Goal: Transaction & Acquisition: Purchase product/service

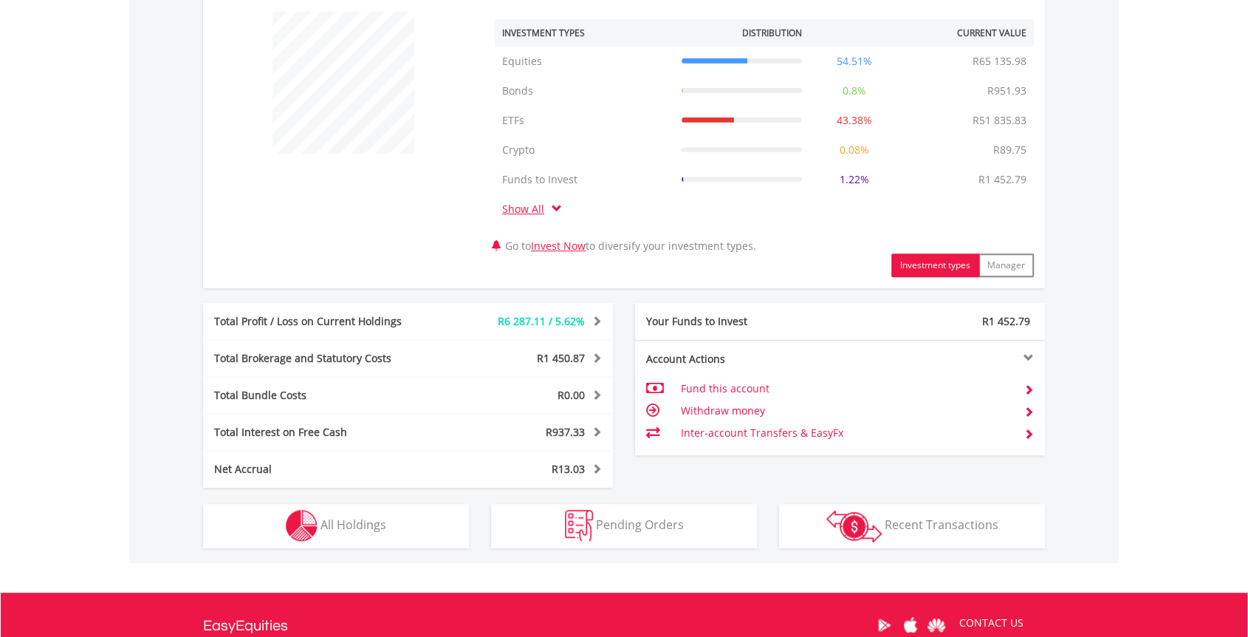
scroll to position [730, 0]
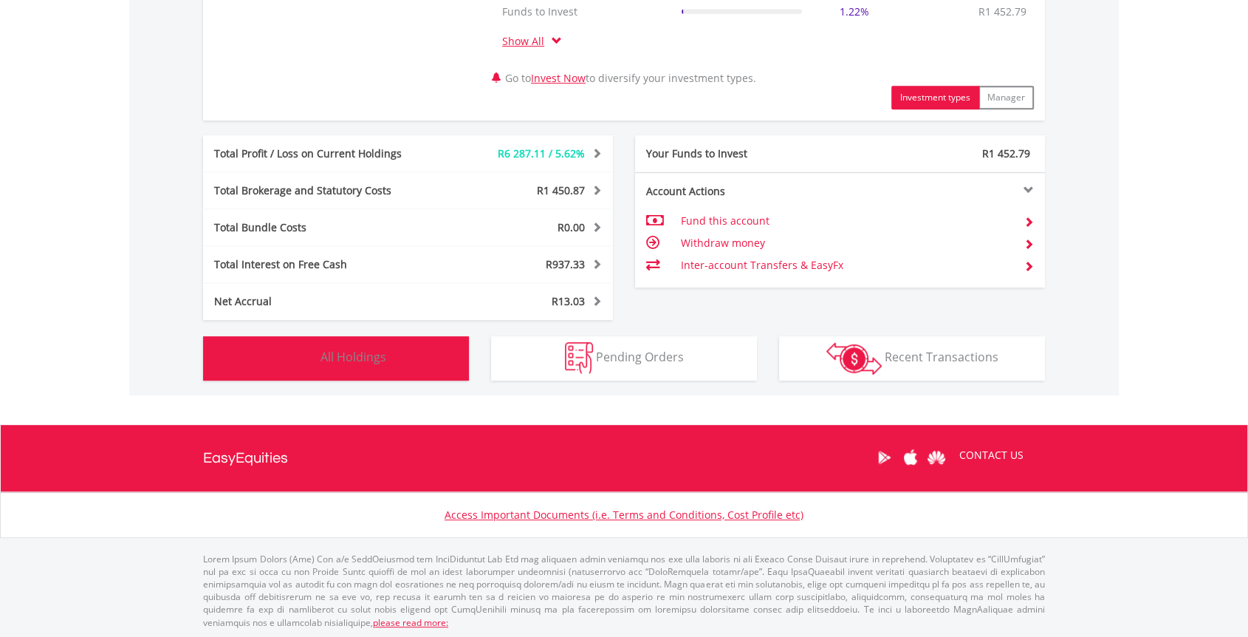
click at [429, 352] on button "Holdings All Holdings" at bounding box center [336, 358] width 266 height 44
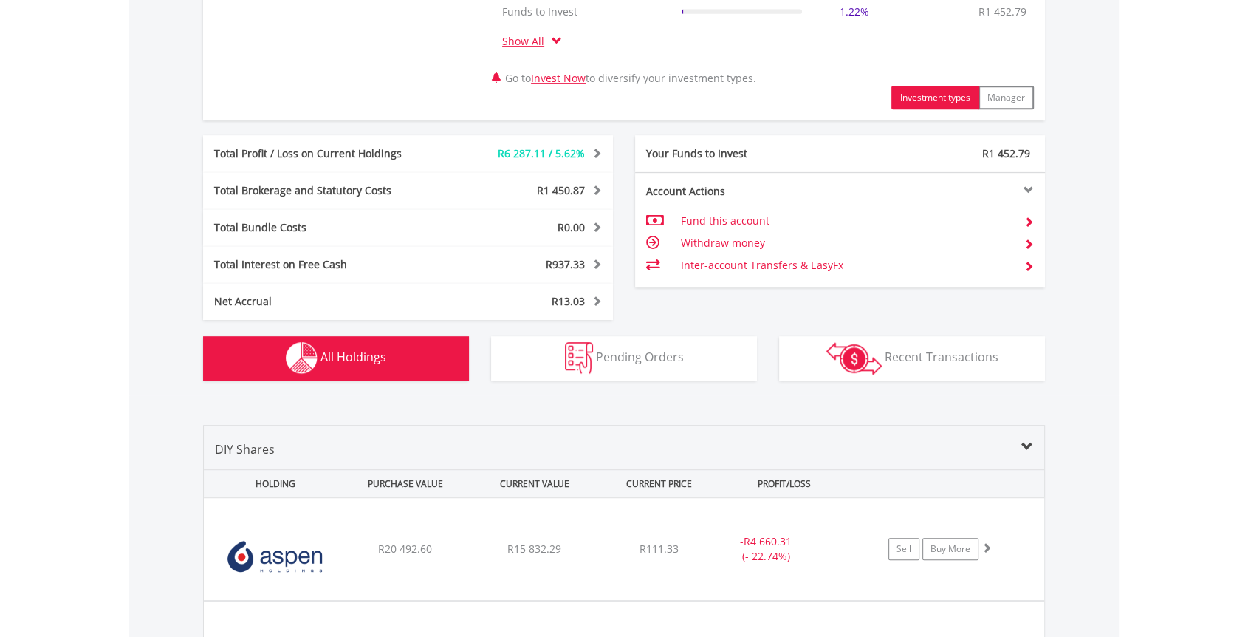
scroll to position [1153, 0]
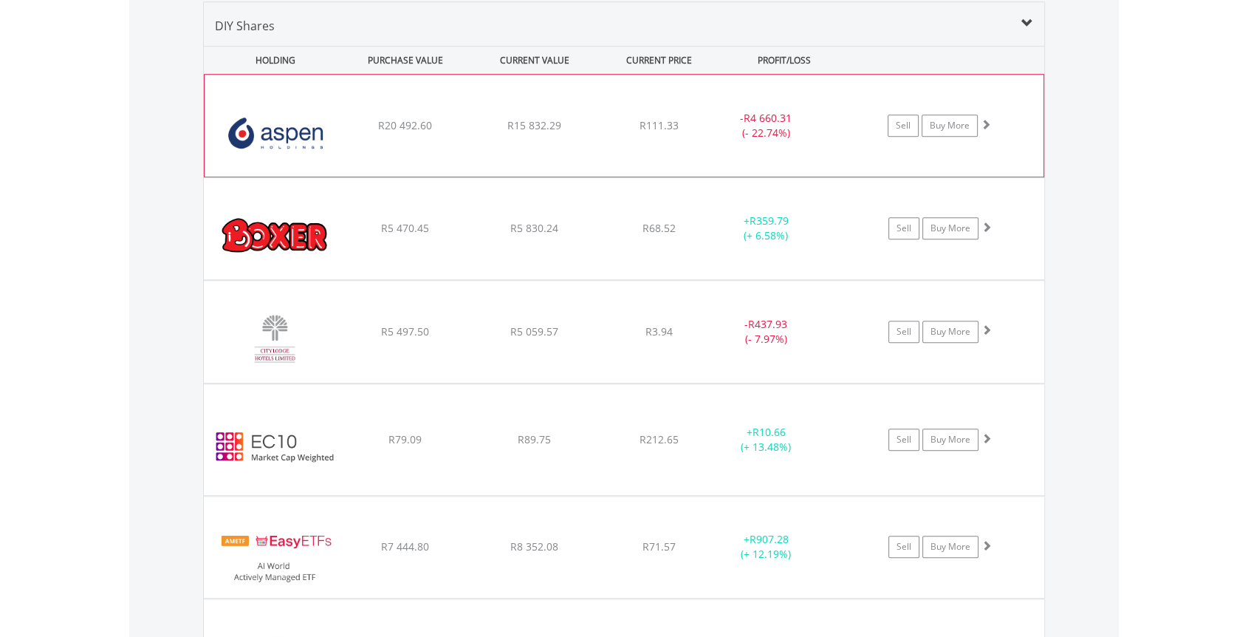
click at [982, 126] on span at bounding box center [986, 124] width 10 height 10
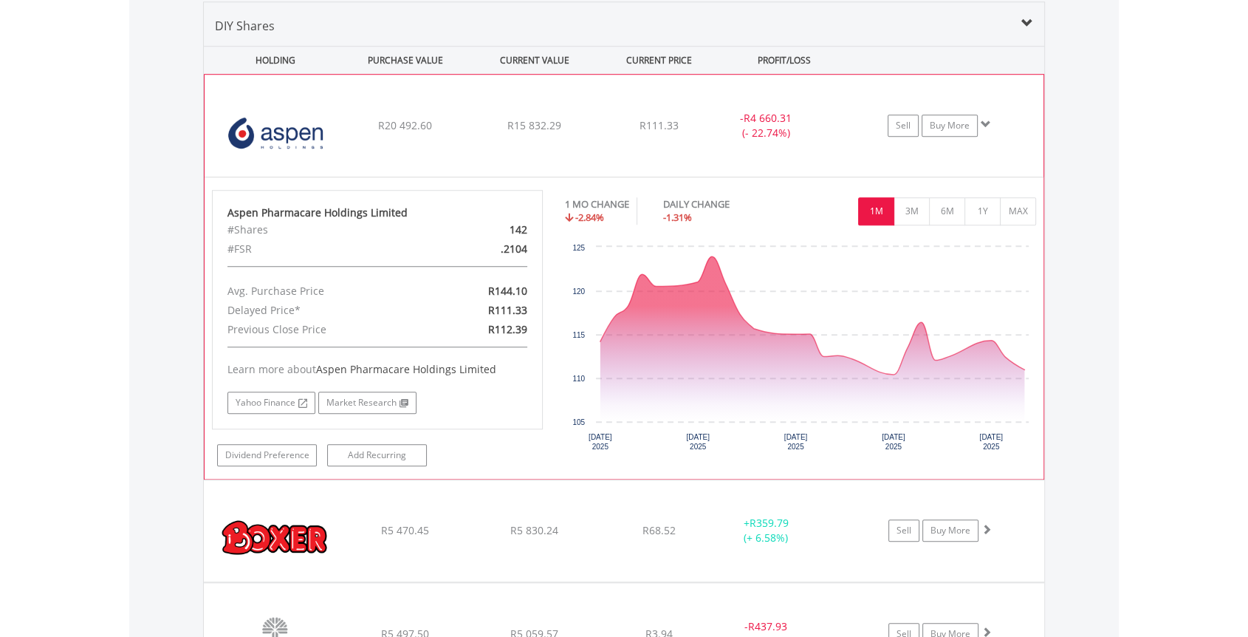
click at [982, 126] on span at bounding box center [986, 124] width 10 height 10
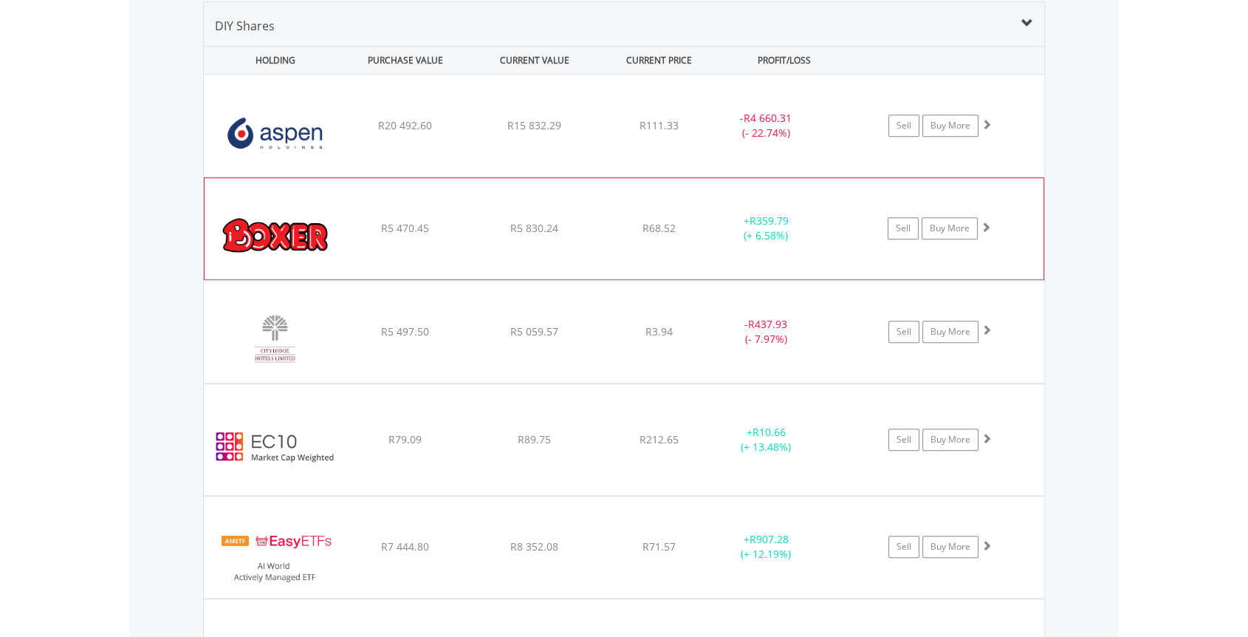
click at [990, 224] on span at bounding box center [986, 227] width 10 height 10
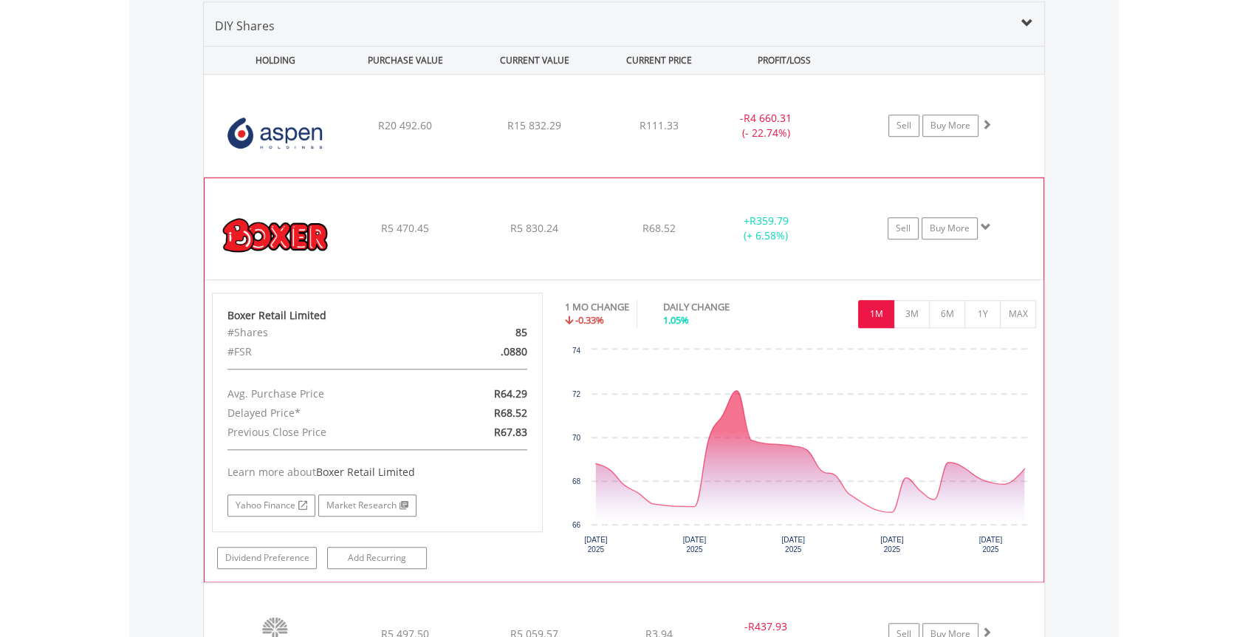
click at [990, 224] on span at bounding box center [986, 227] width 10 height 10
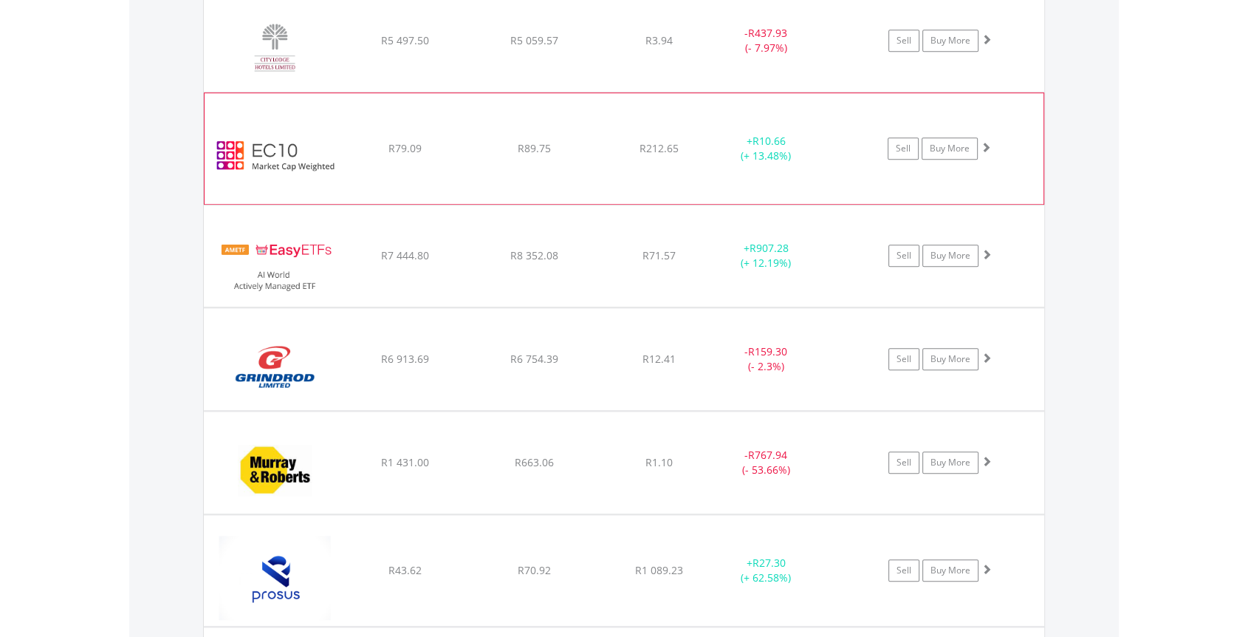
scroll to position [1481, 0]
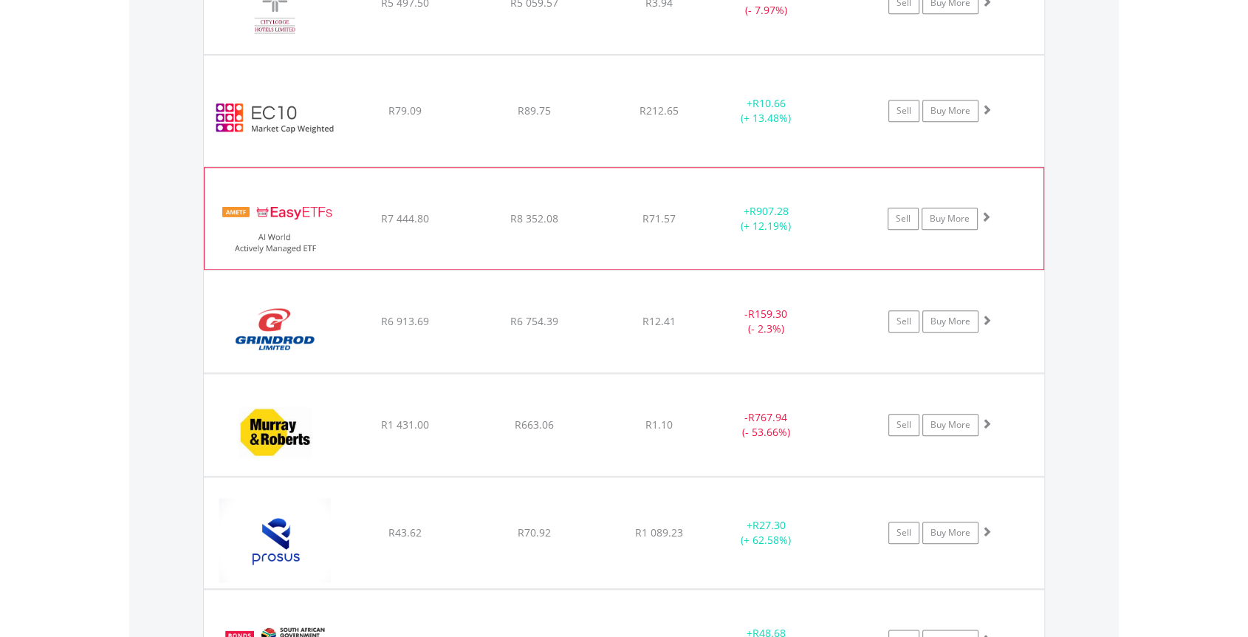
click at [985, 217] on span at bounding box center [986, 216] width 10 height 10
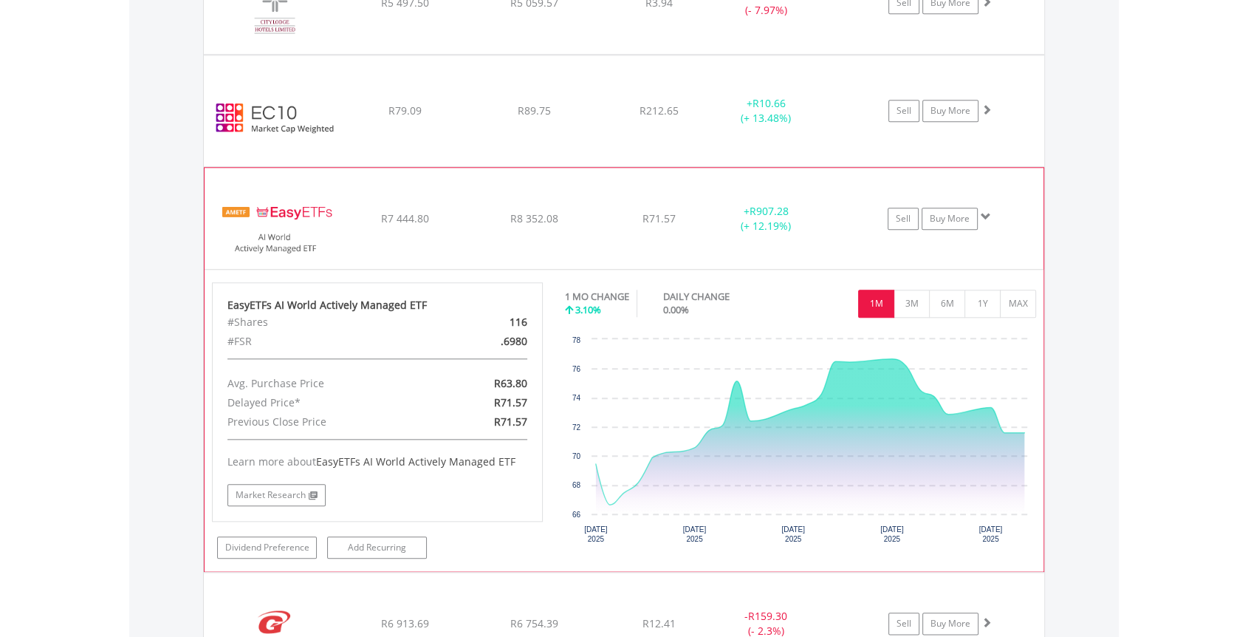
click at [985, 217] on span at bounding box center [986, 216] width 10 height 10
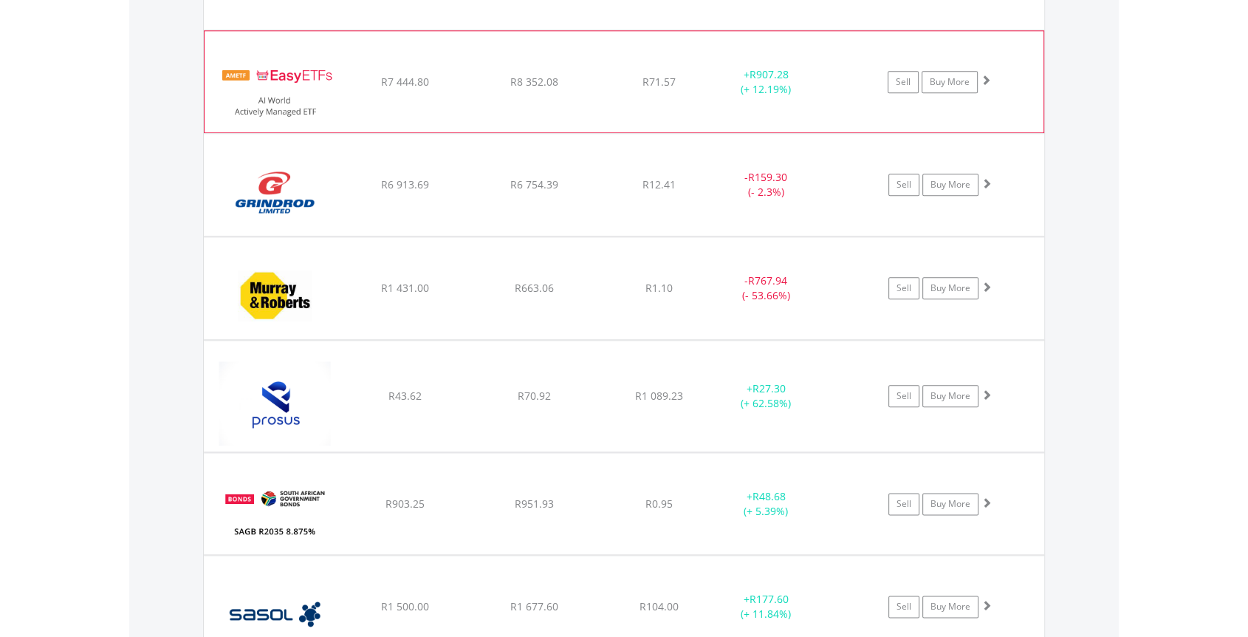
scroll to position [1645, 0]
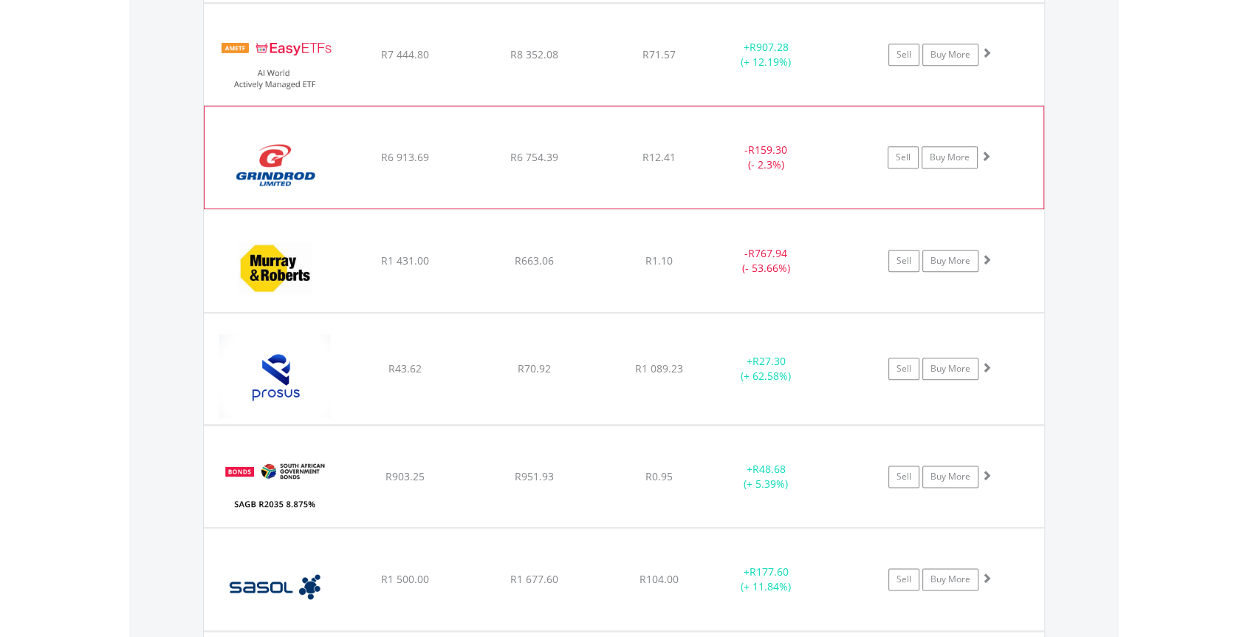
click at [990, 151] on span at bounding box center [986, 156] width 10 height 10
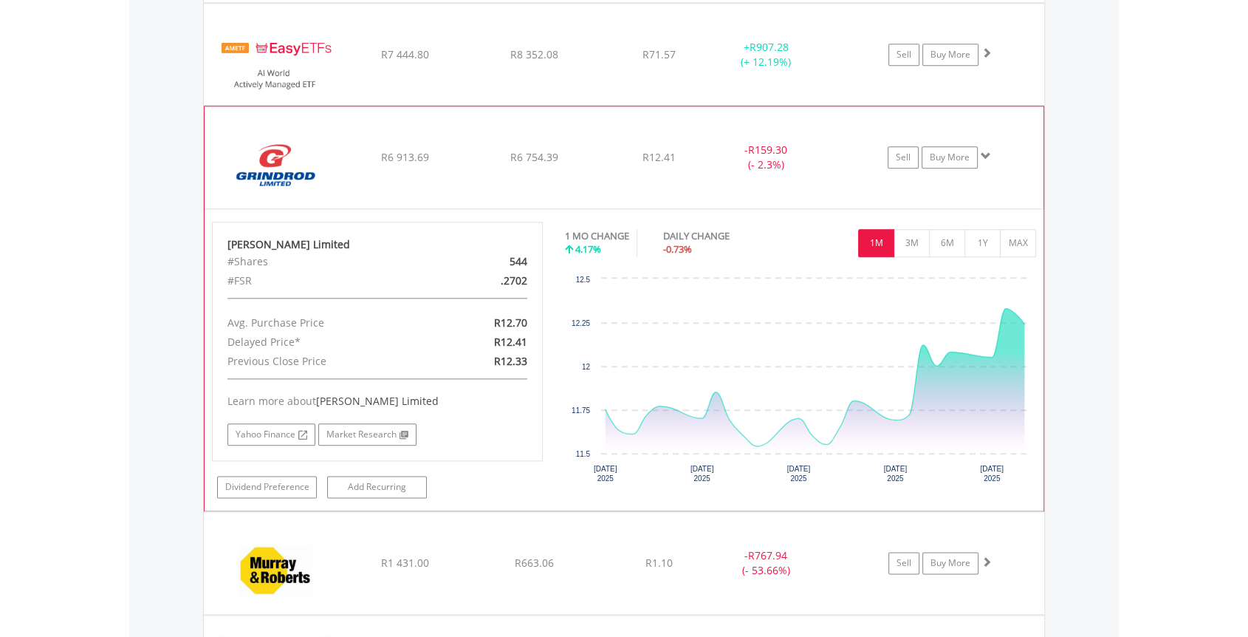
click at [990, 151] on span at bounding box center [986, 156] width 10 height 10
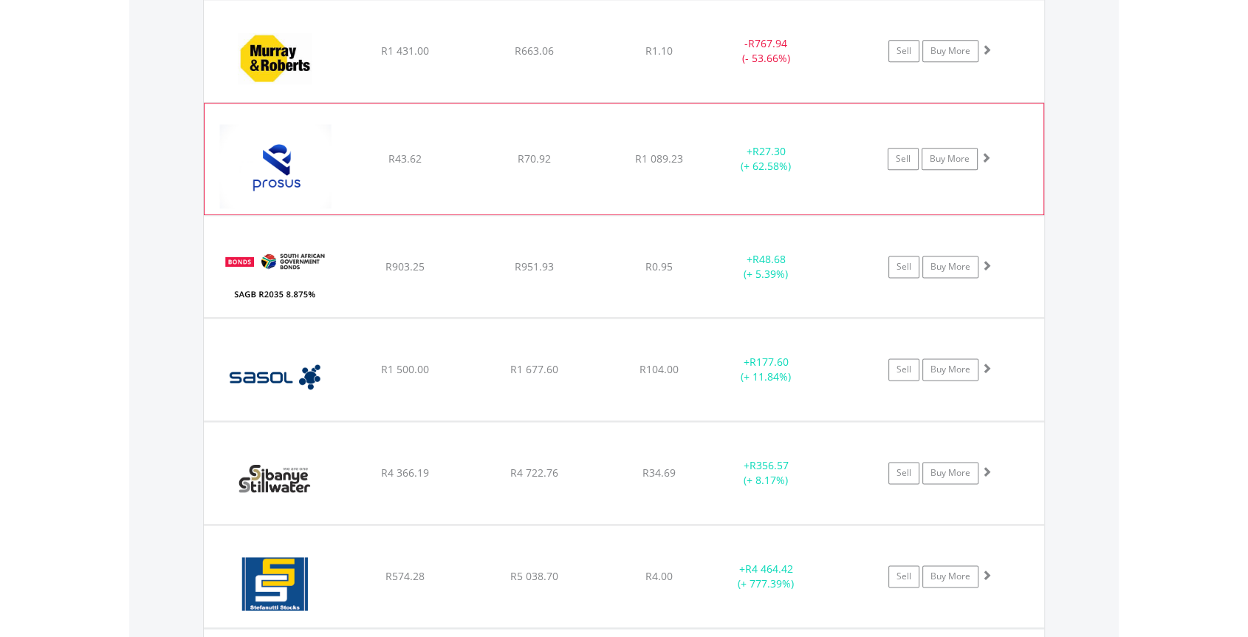
scroll to position [1891, 0]
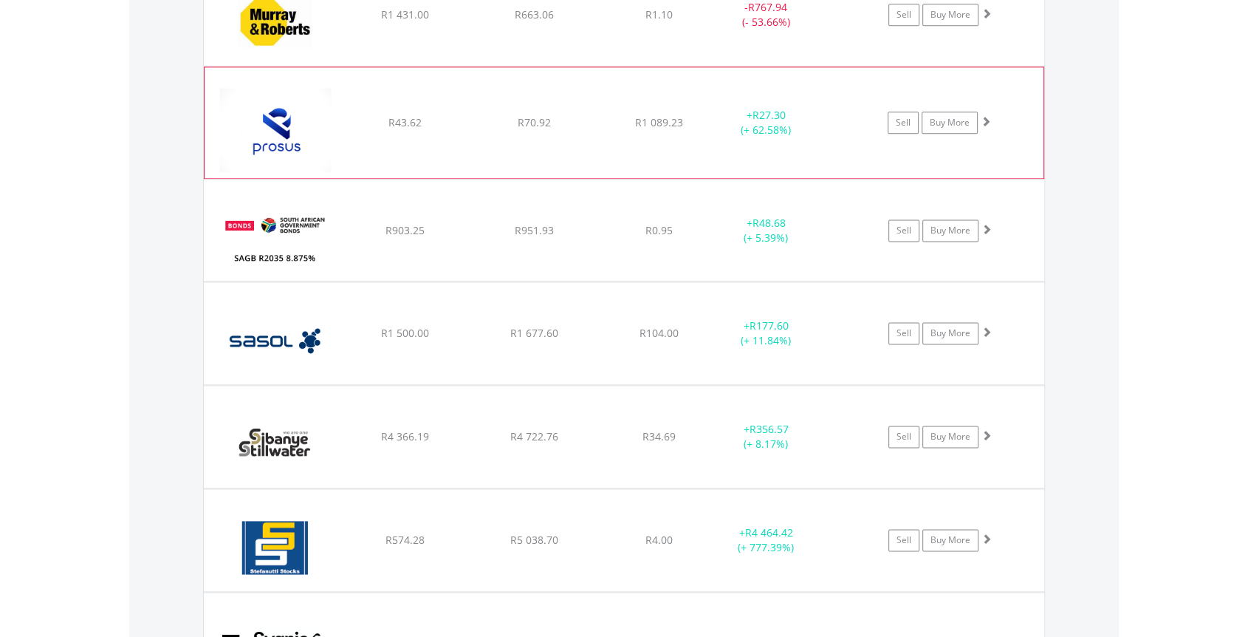
click at [984, 116] on span at bounding box center [986, 121] width 10 height 10
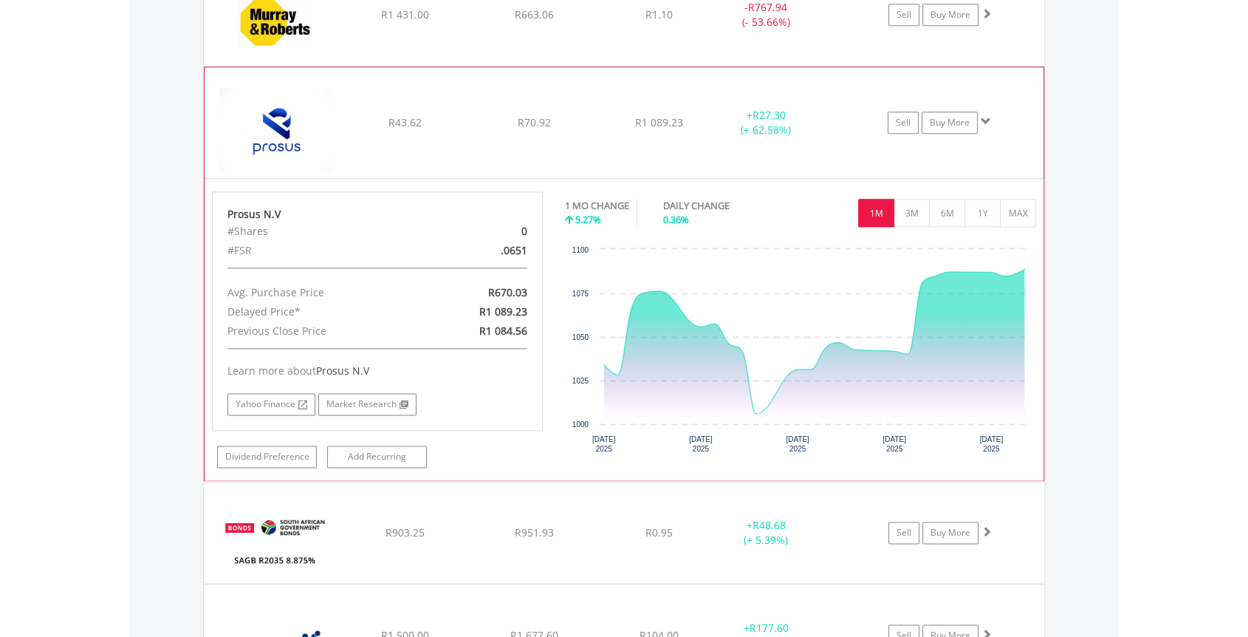
click at [987, 120] on span at bounding box center [986, 121] width 10 height 10
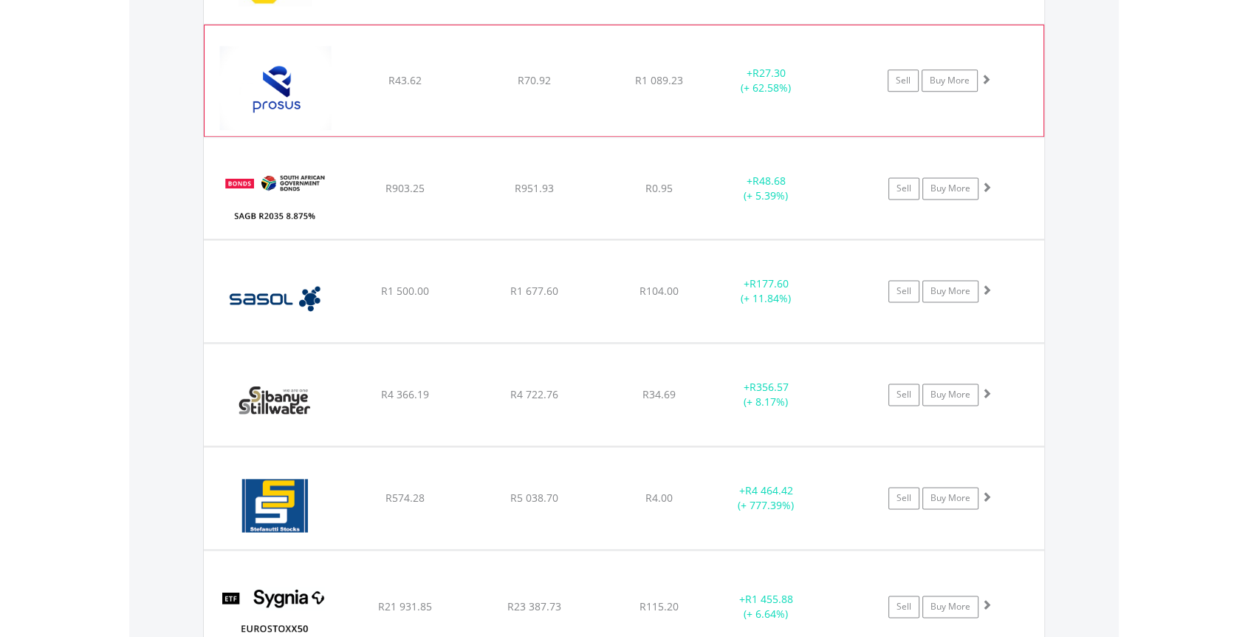
scroll to position [1973, 0]
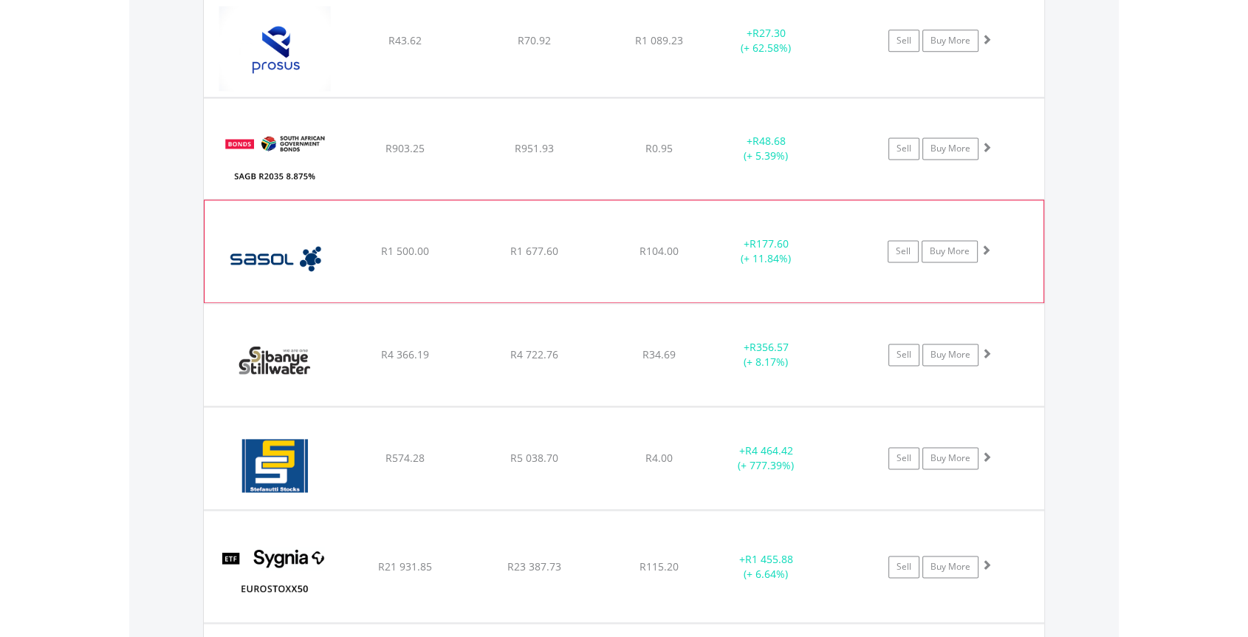
click at [985, 244] on span at bounding box center [986, 249] width 10 height 10
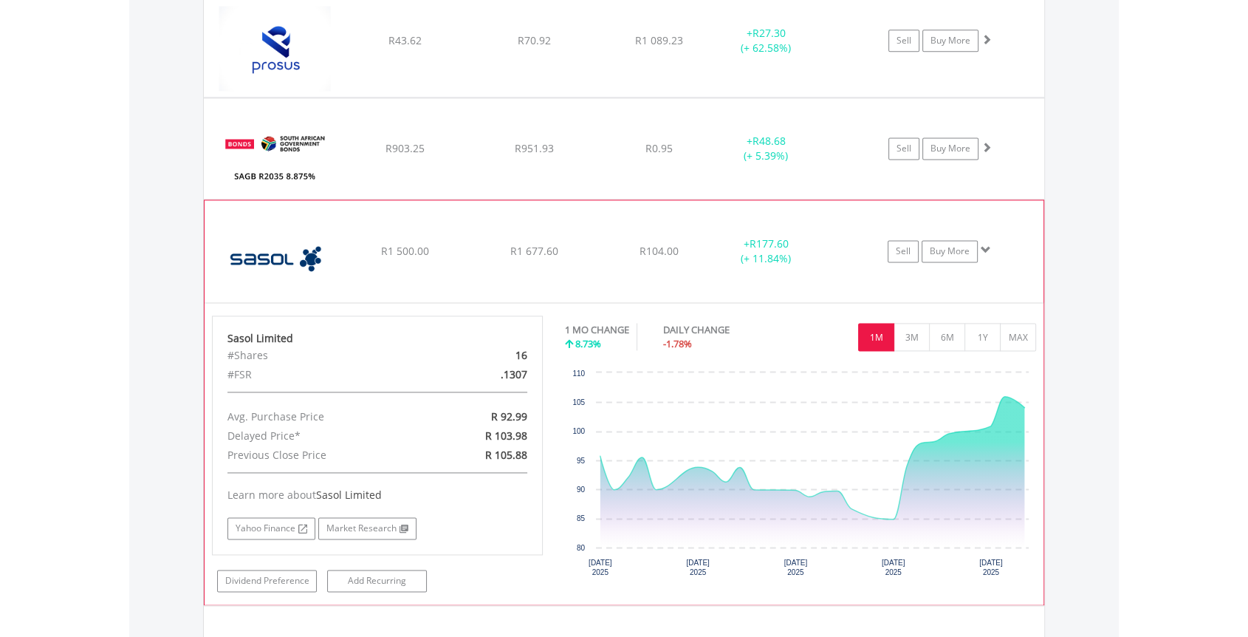
click at [985, 244] on span at bounding box center [986, 249] width 10 height 10
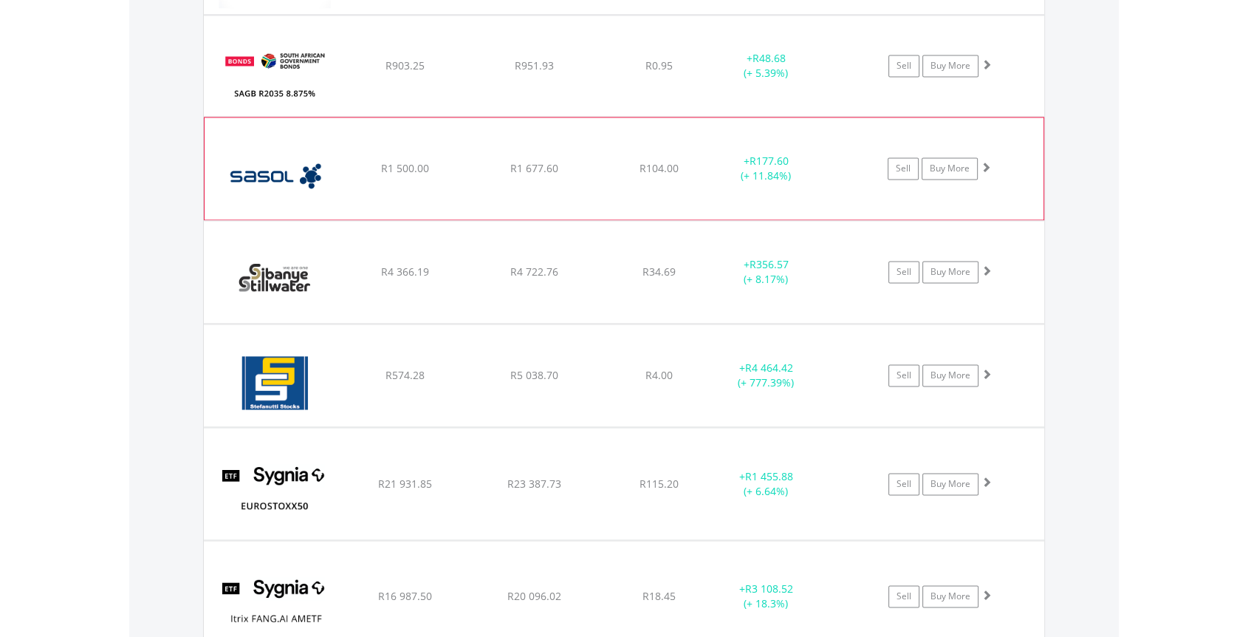
scroll to position [2138, 0]
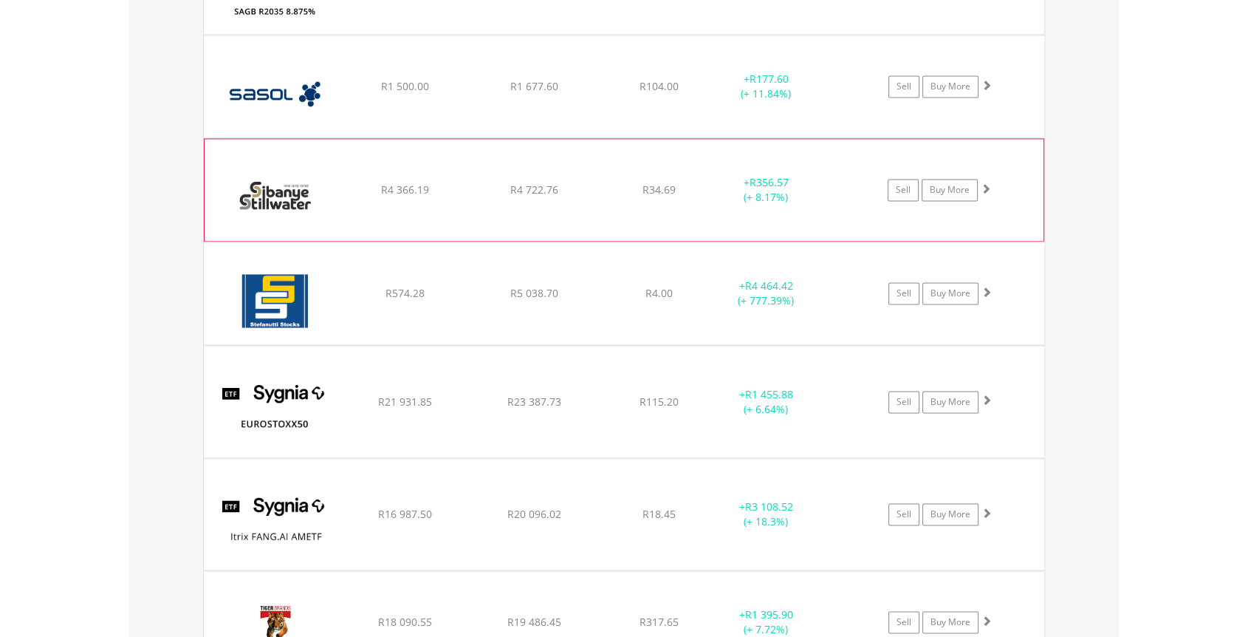
click at [989, 183] on span at bounding box center [986, 188] width 10 height 10
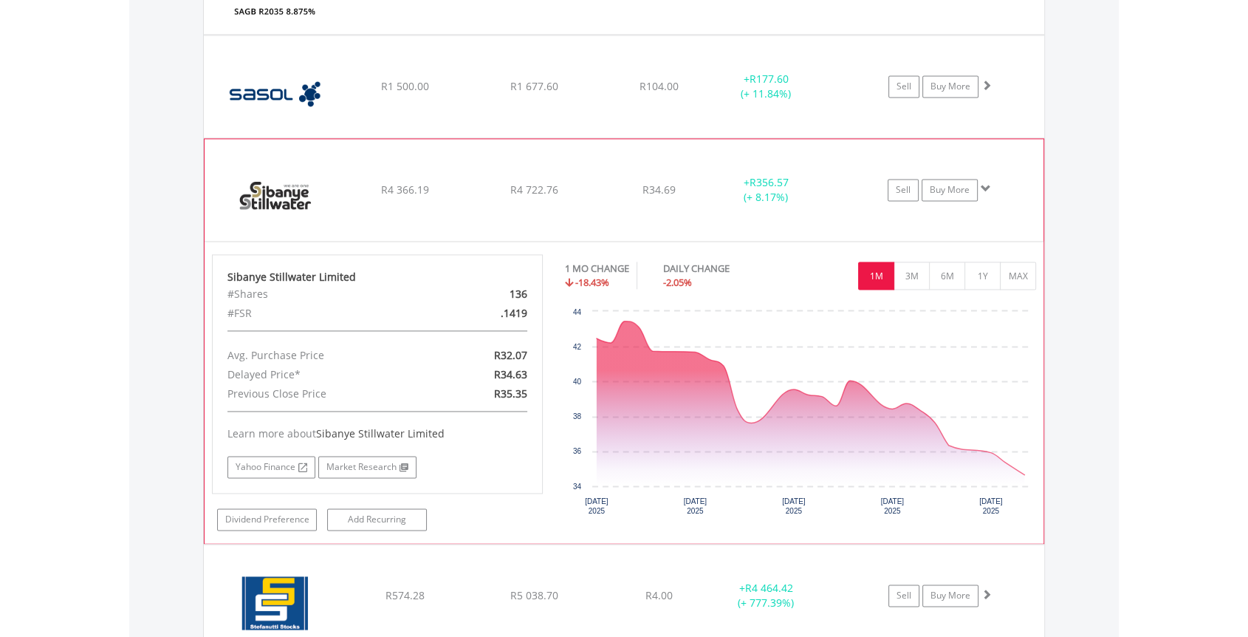
click at [989, 183] on span at bounding box center [986, 188] width 10 height 10
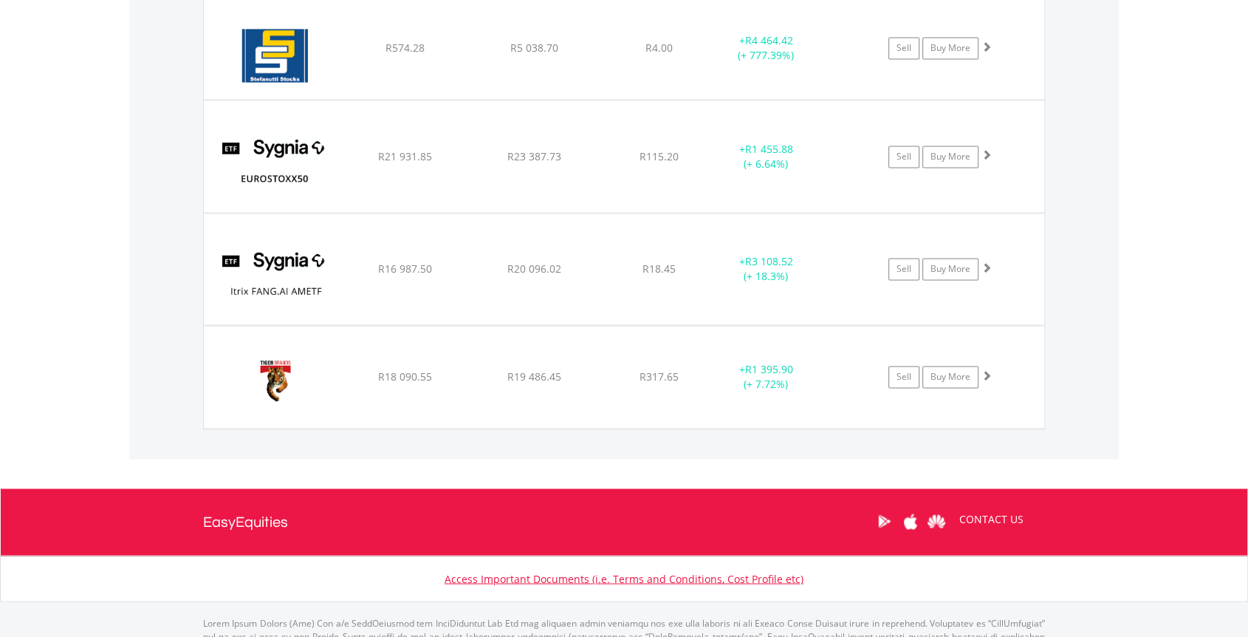
scroll to position [2384, 0]
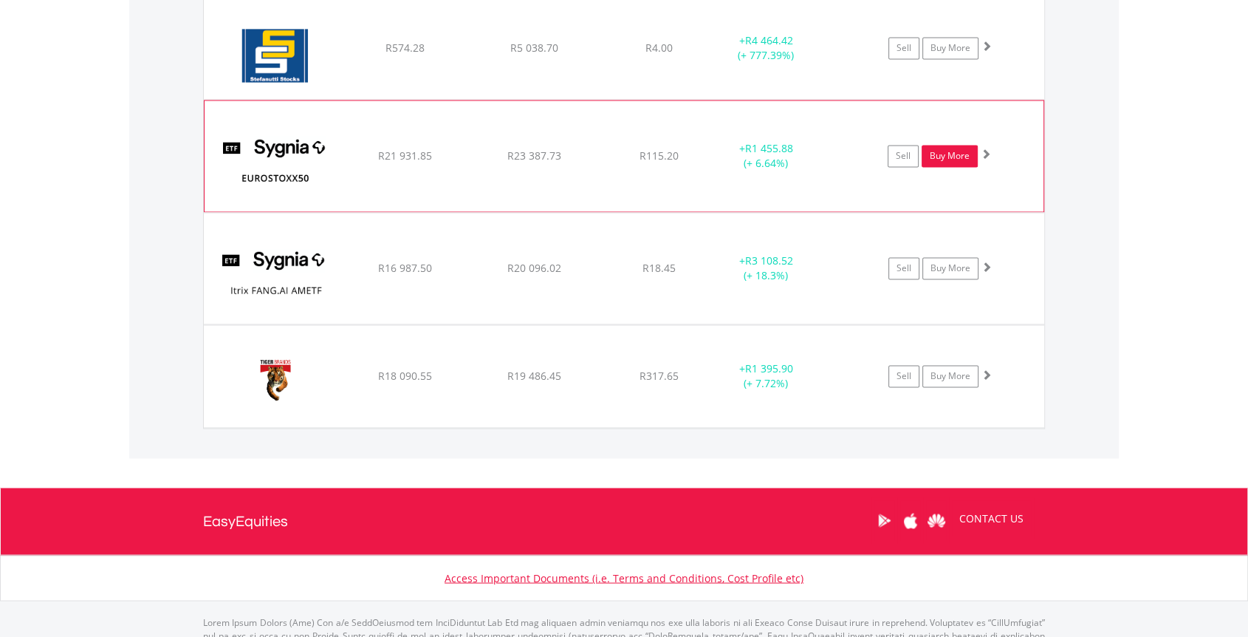
click at [976, 147] on link "Buy More" at bounding box center [950, 156] width 56 height 22
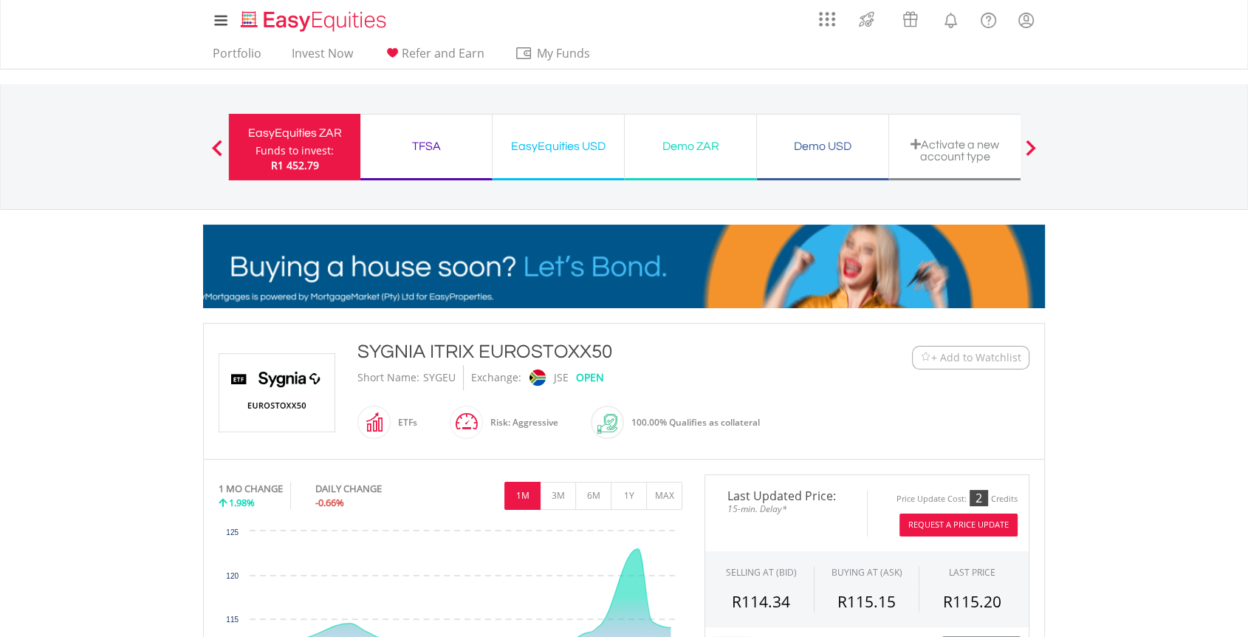
click at [302, 167] on span "R1 452.79" at bounding box center [295, 165] width 48 height 14
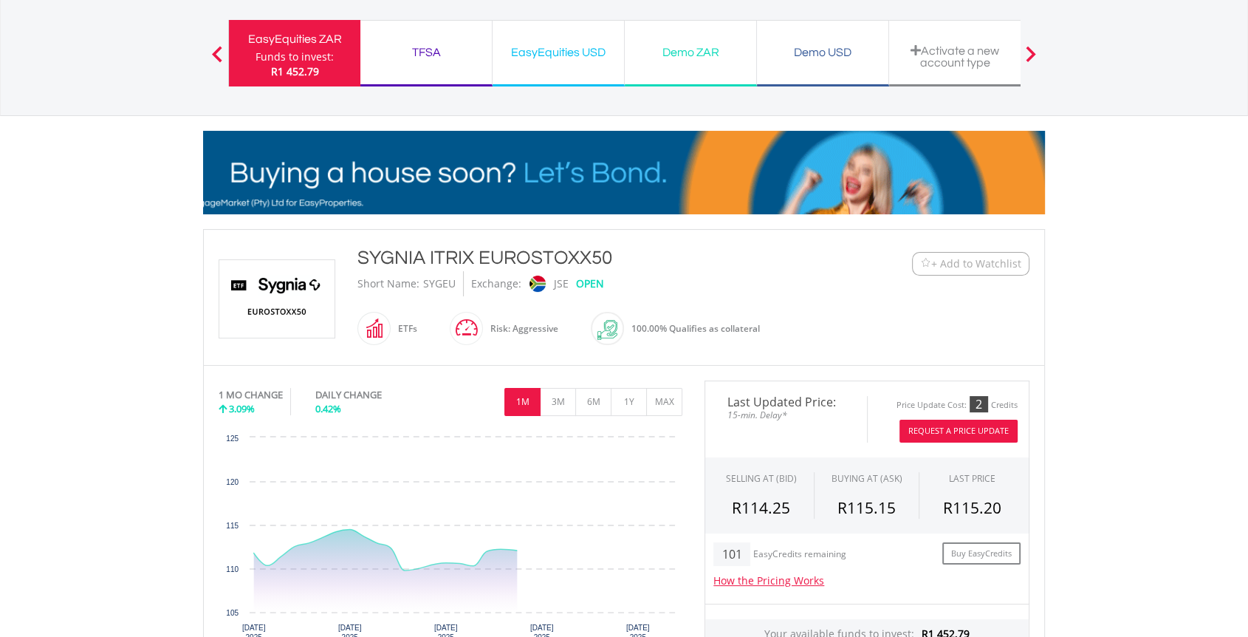
scroll to position [164, 0]
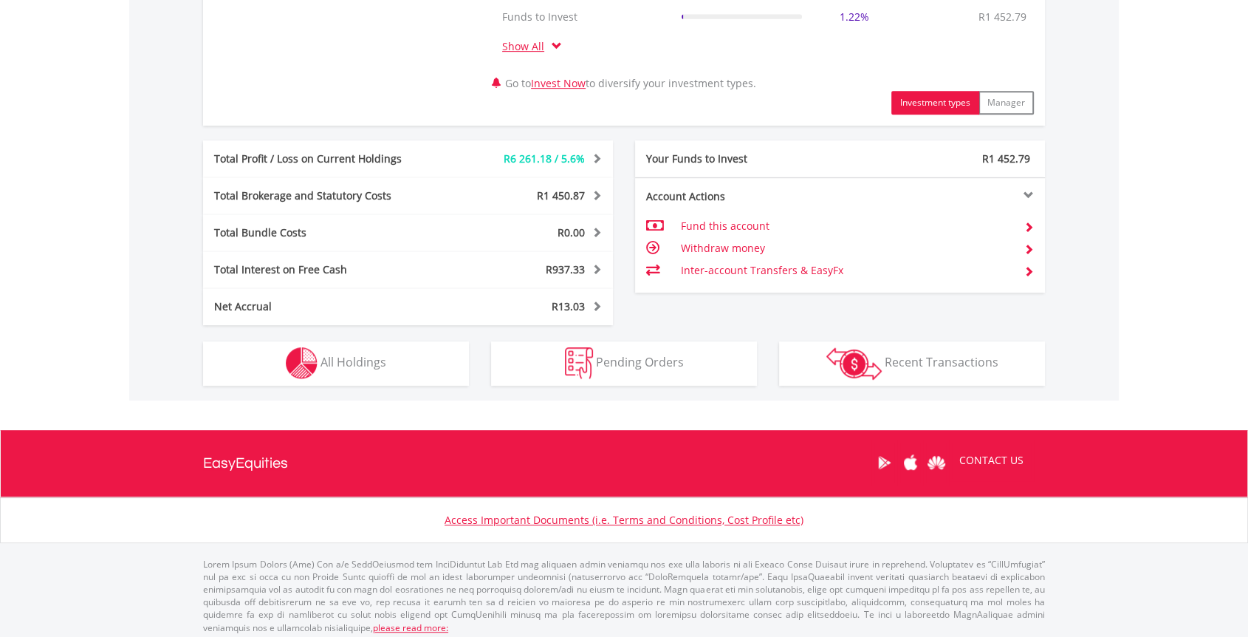
scroll to position [730, 0]
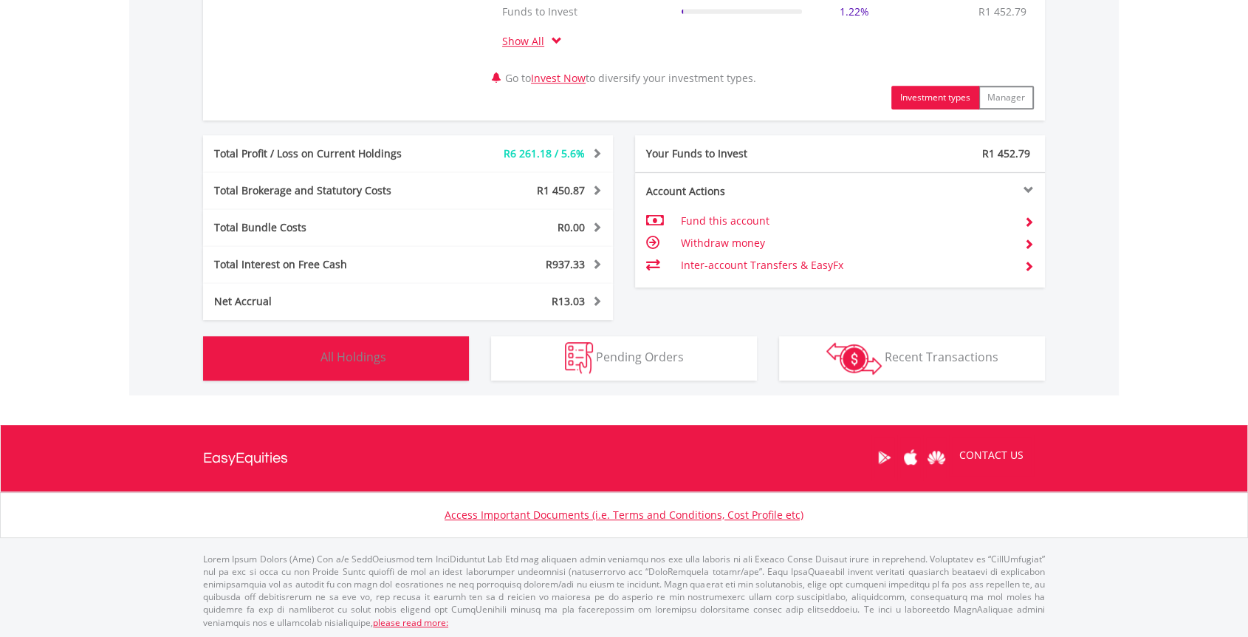
click at [353, 368] on button "Holdings All Holdings" at bounding box center [336, 358] width 266 height 44
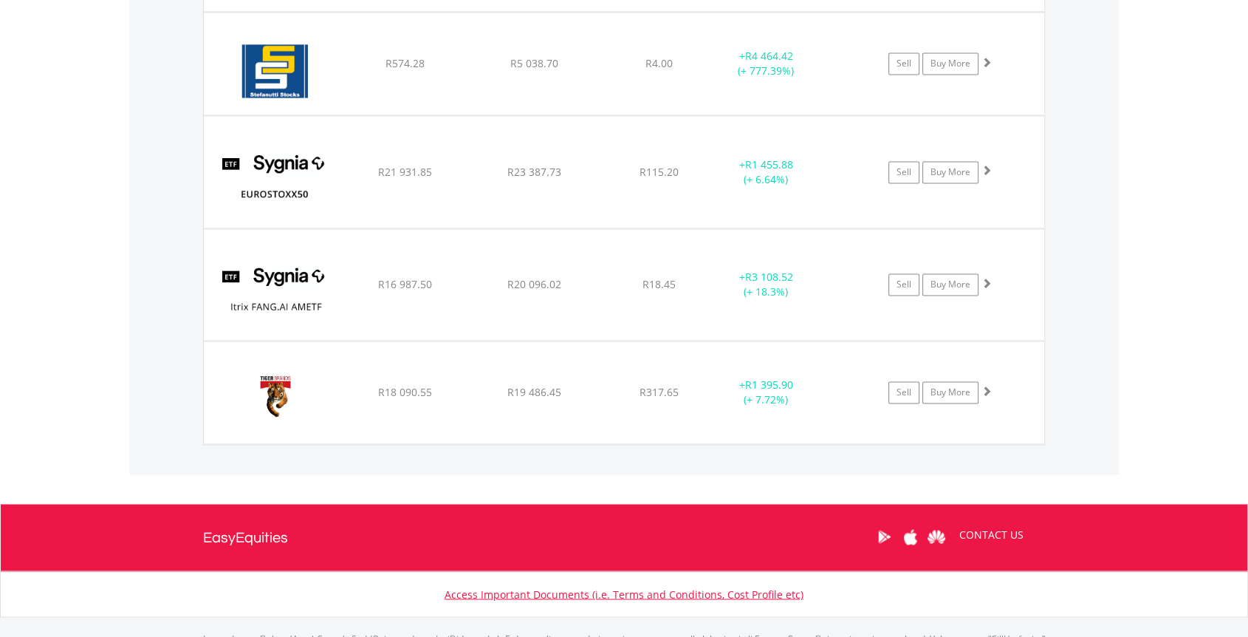
scroll to position [2445, 0]
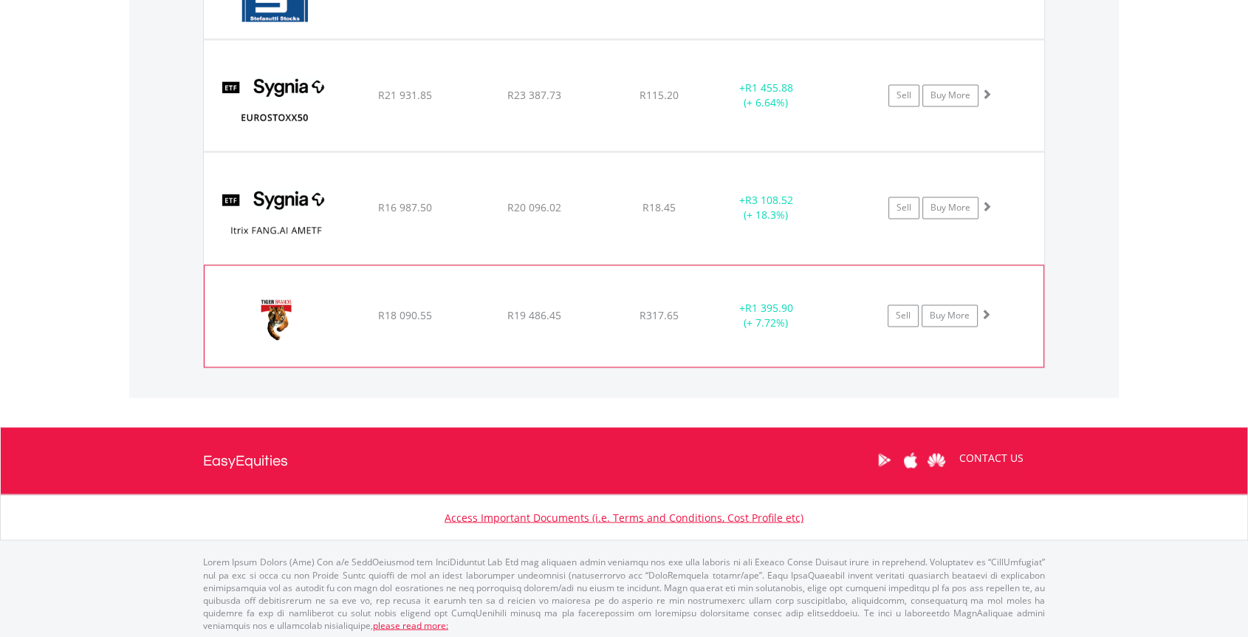
click at [987, 312] on span at bounding box center [986, 314] width 10 height 10
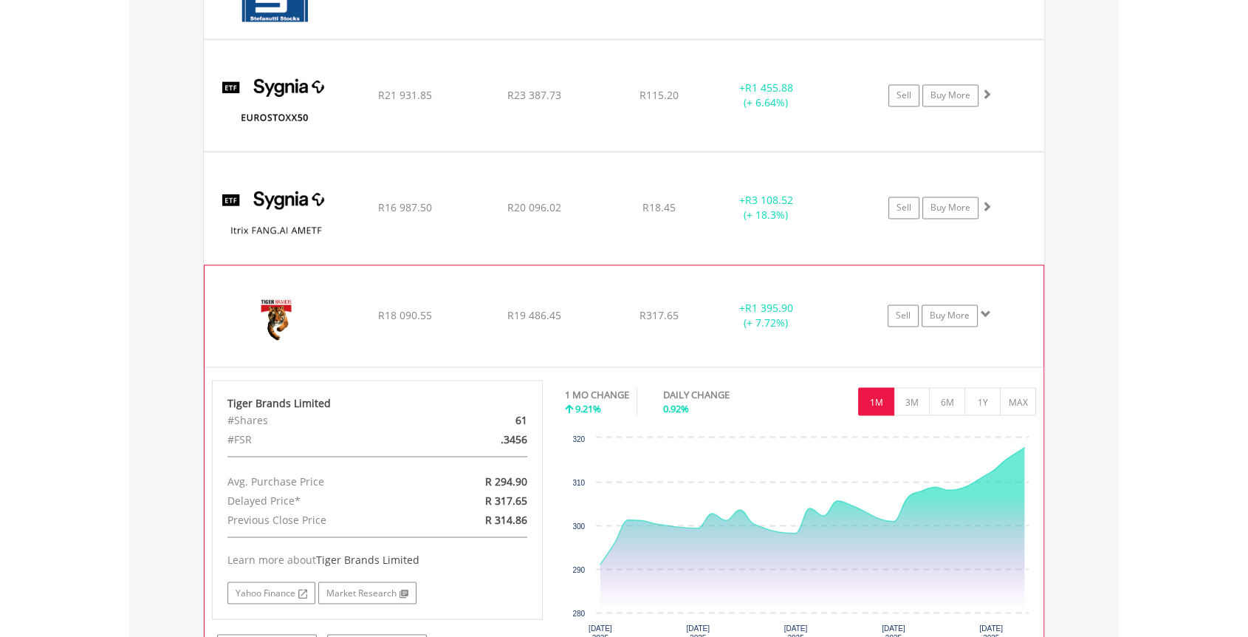
click at [986, 312] on span at bounding box center [986, 314] width 10 height 10
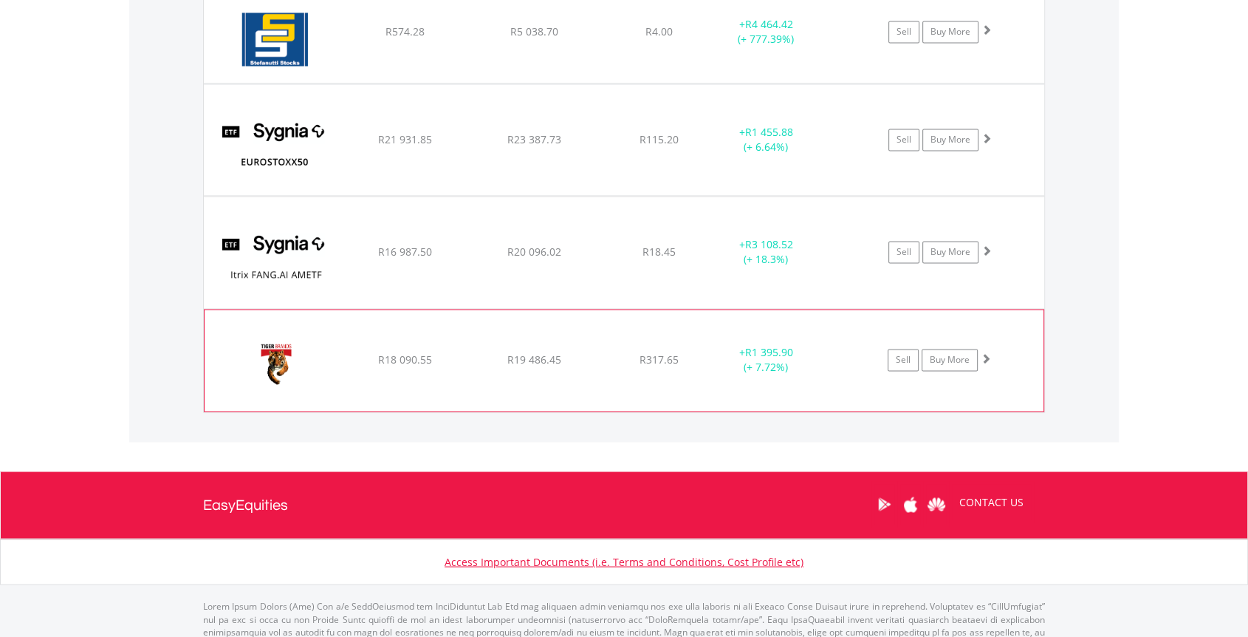
scroll to position [2363, 0]
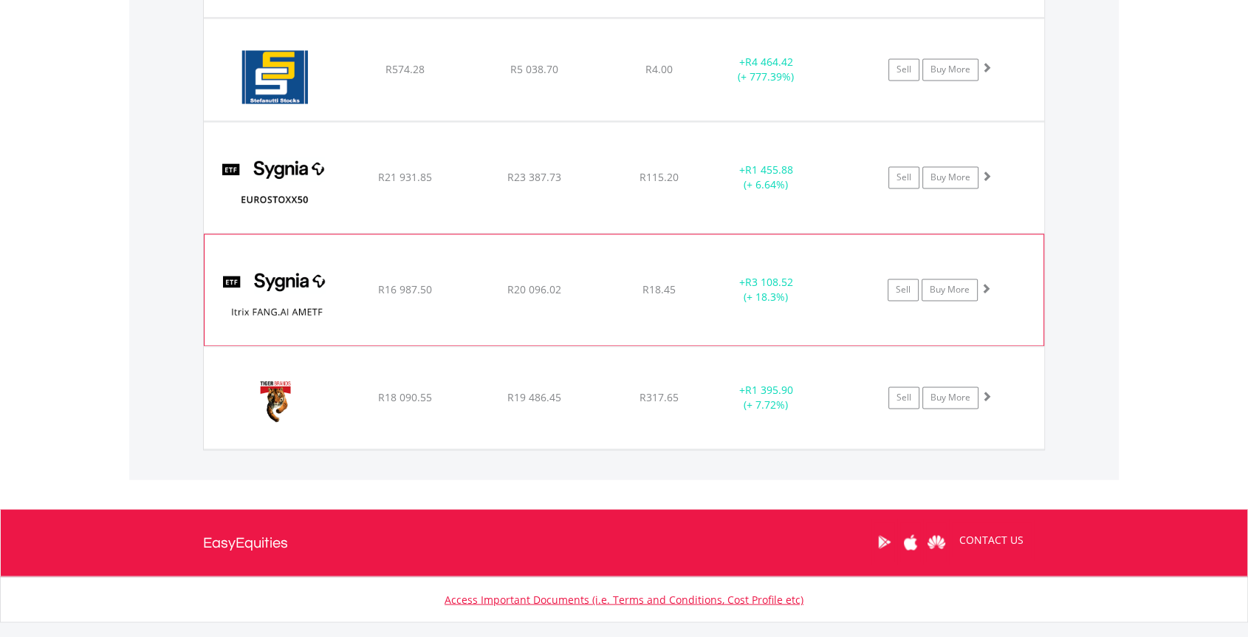
click at [989, 283] on span at bounding box center [986, 288] width 10 height 10
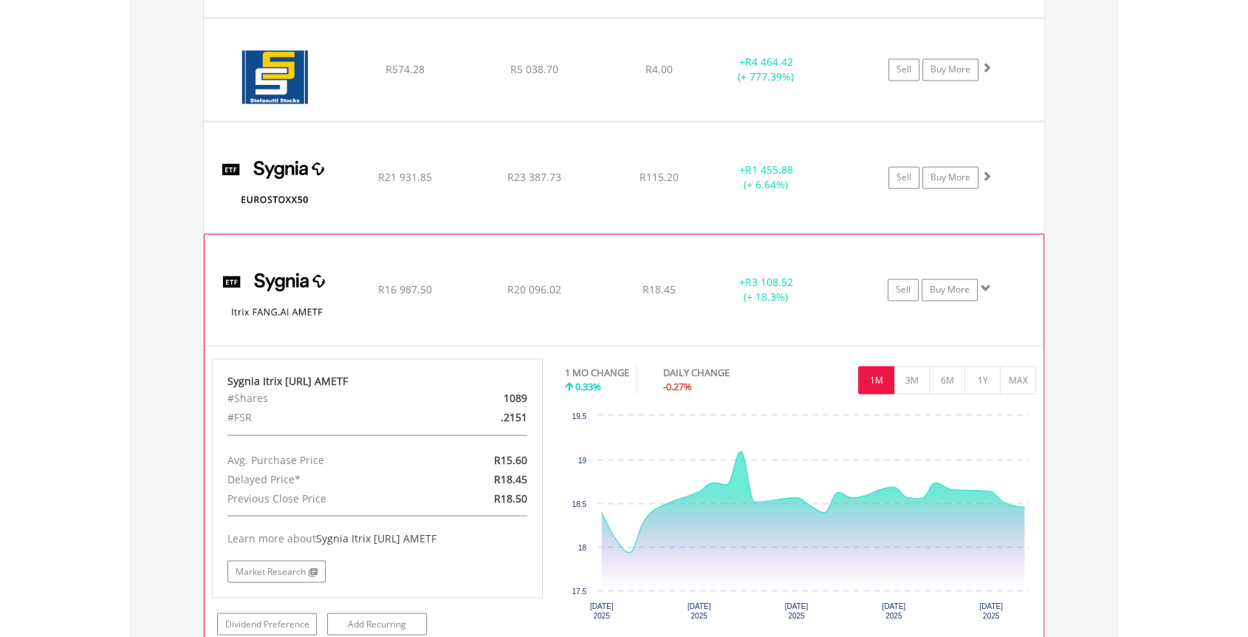
click at [989, 283] on span at bounding box center [986, 288] width 10 height 10
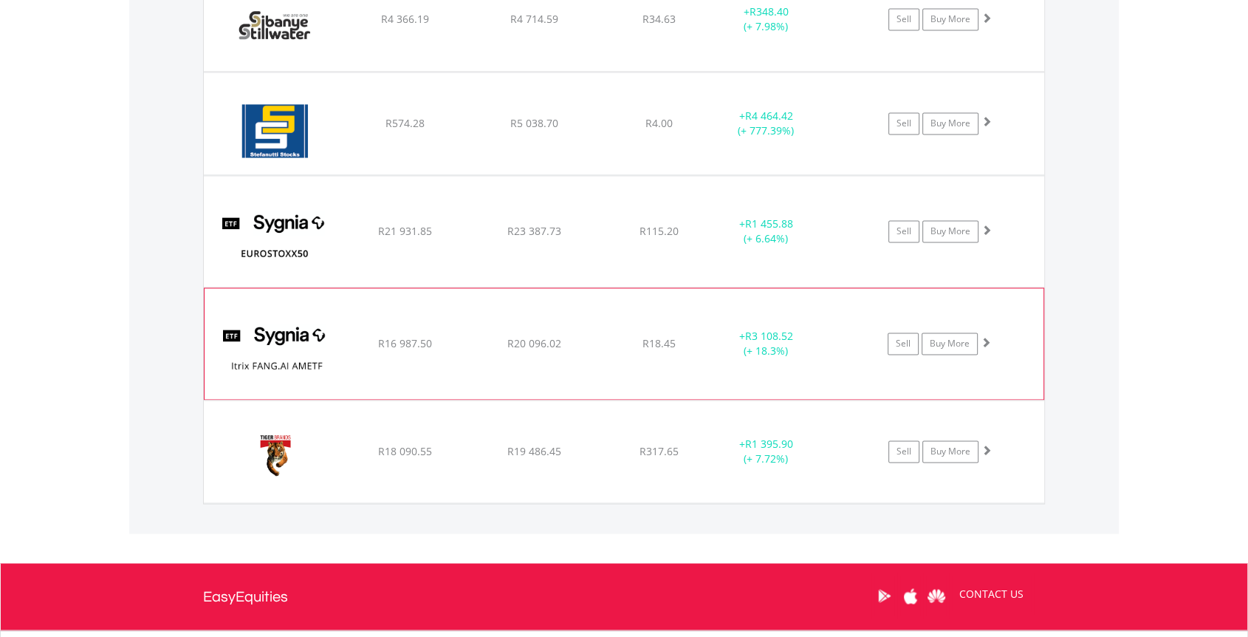
scroll to position [2281, 0]
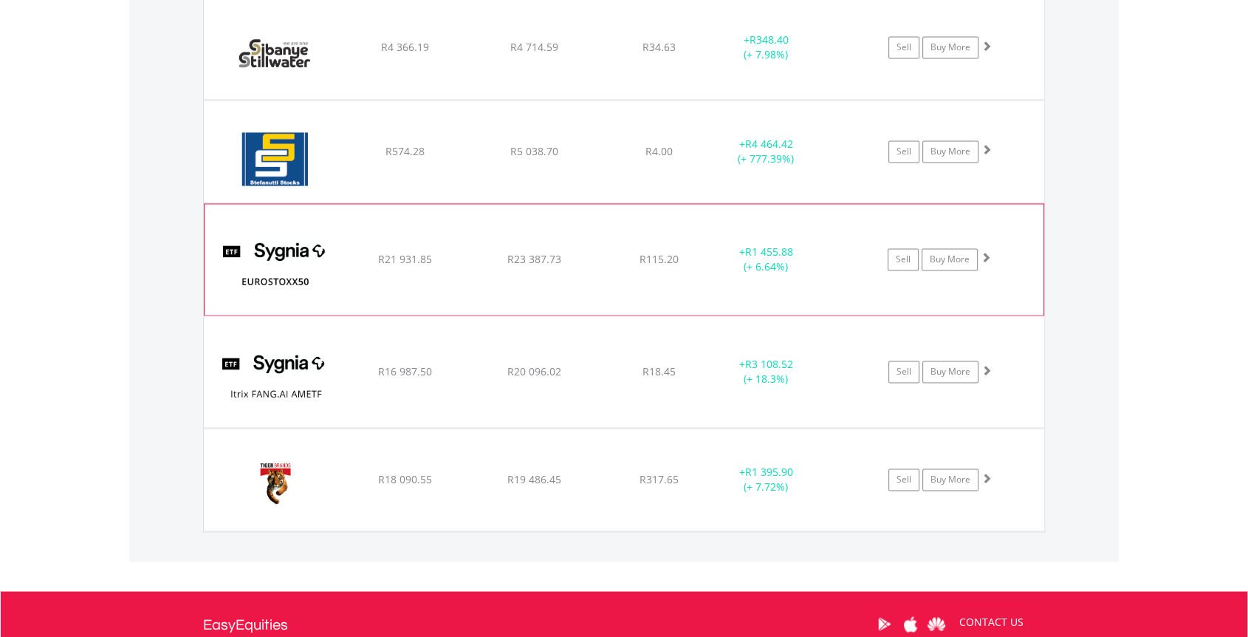
click at [987, 256] on span at bounding box center [986, 257] width 10 height 10
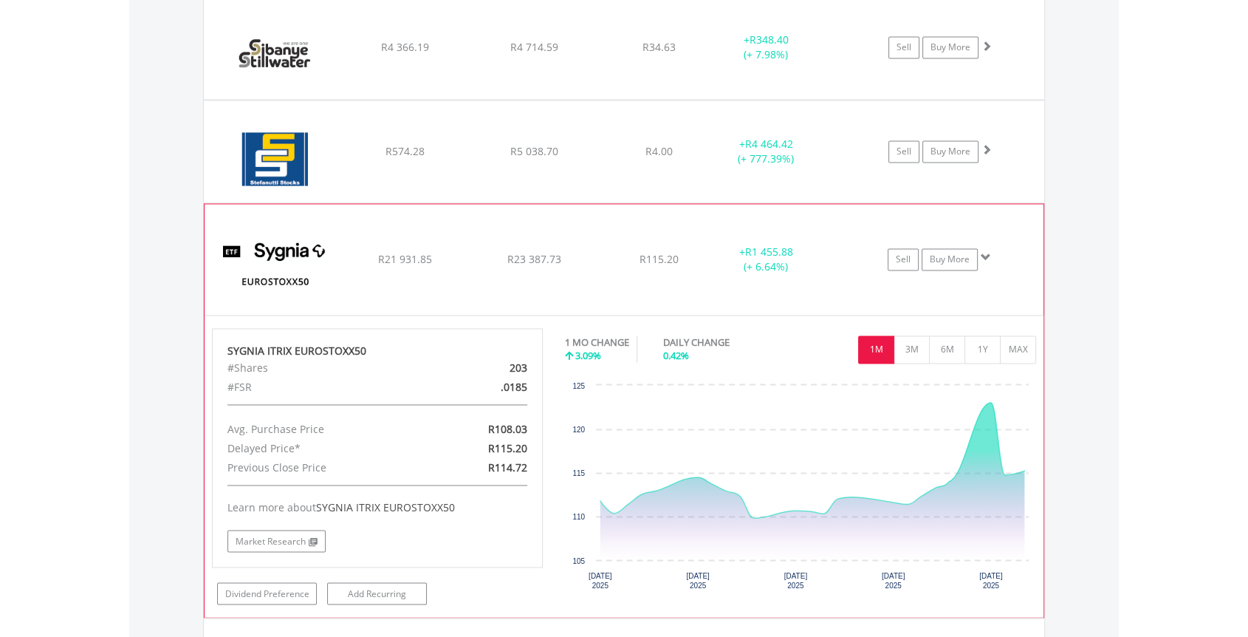
click at [987, 256] on span at bounding box center [986, 257] width 10 height 10
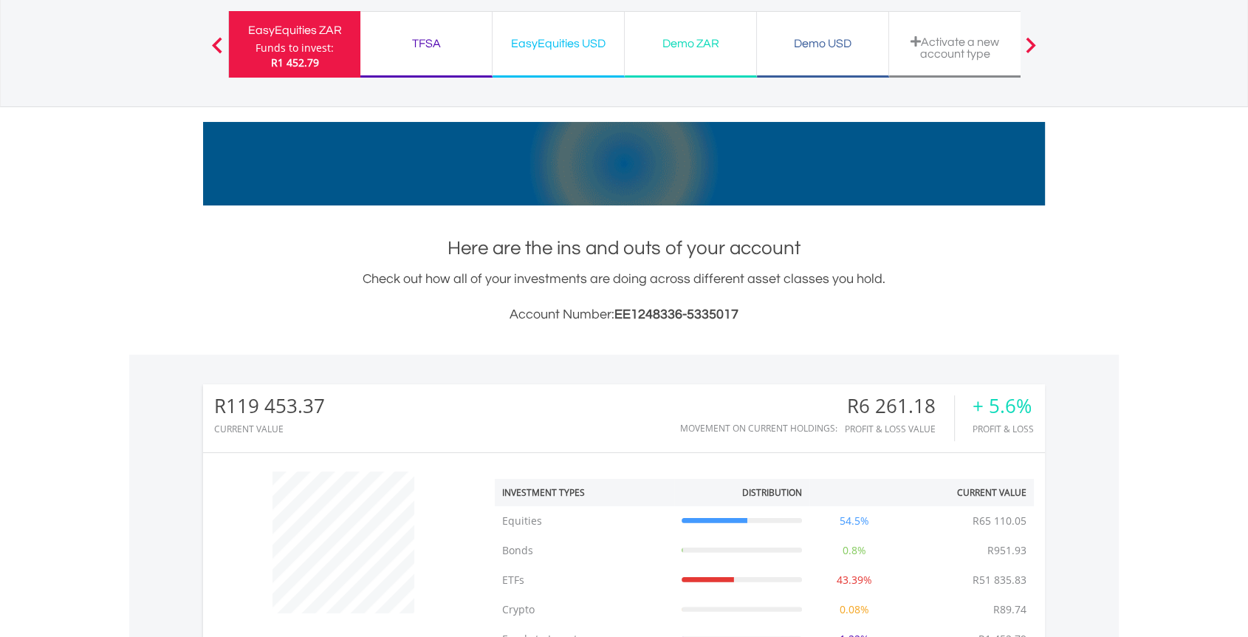
scroll to position [0, 0]
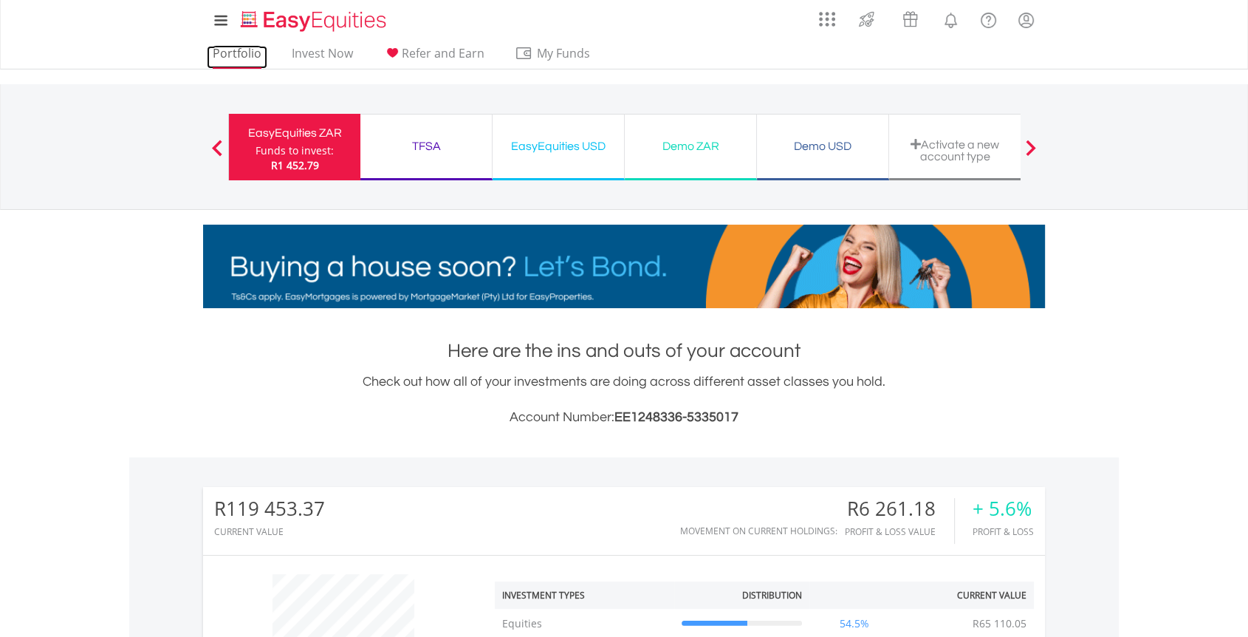
click at [239, 61] on link "Portfolio" at bounding box center [237, 57] width 61 height 23
